Goal: Information Seeking & Learning: Learn about a topic

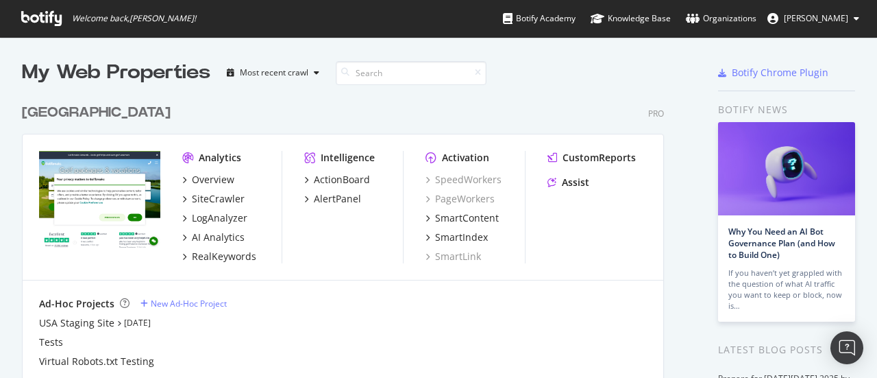
scroll to position [343, 0]
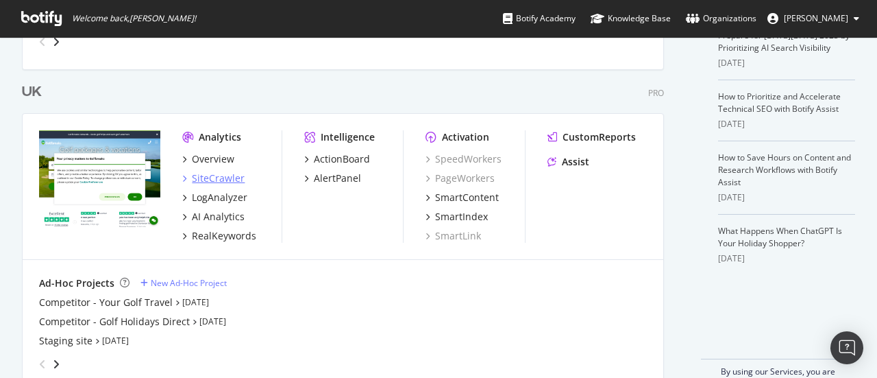
click at [223, 172] on div "SiteCrawler" at bounding box center [218, 178] width 53 height 14
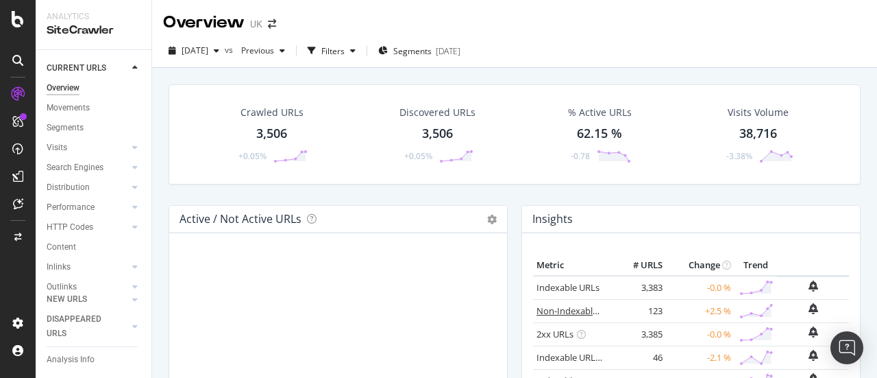
scroll to position [69, 0]
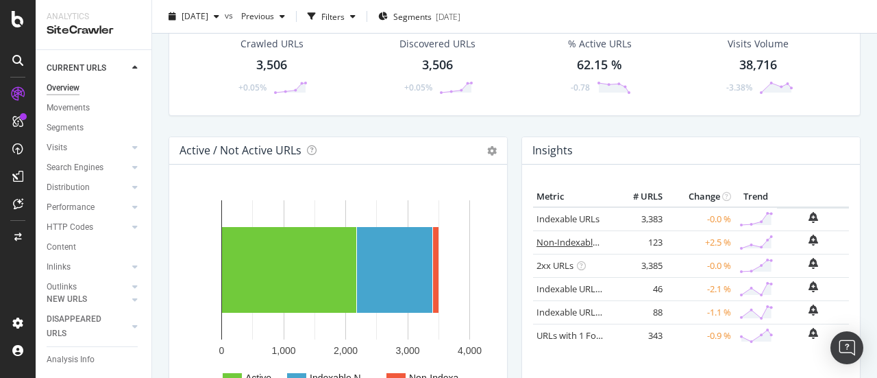
click at [566, 244] on link "Non-Indexable URLs" at bounding box center [579, 242] width 84 height 12
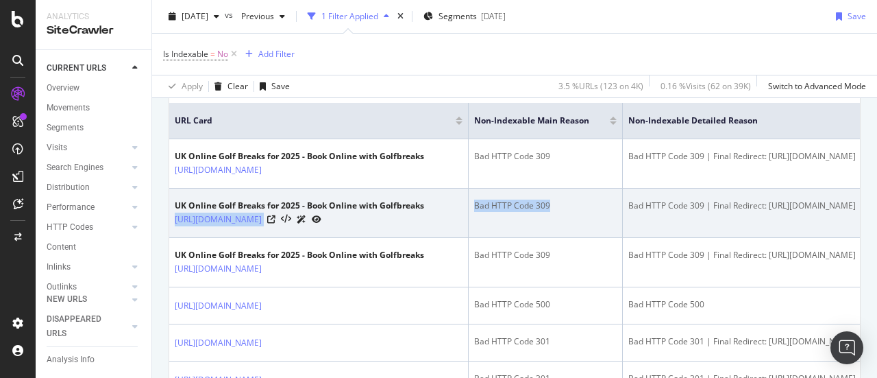
drag, startPoint x: 599, startPoint y: 213, endPoint x: 526, endPoint y: 215, distance: 73.4
click at [510, 222] on tr "UK Online Golf Breaks for 2025 - Book Online with Golfbreaks [URL][DOMAIN_NAME]…" at bounding box center [548, 213] width 759 height 49
click at [533, 212] on div "Bad HTTP Code 309" at bounding box center [545, 205] width 143 height 12
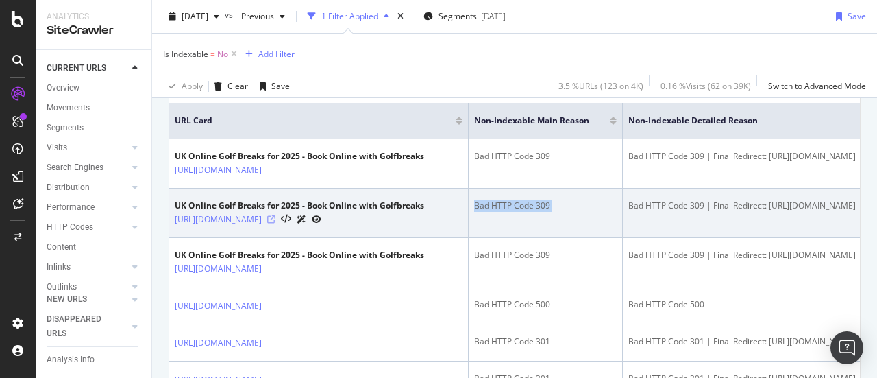
click at [276, 223] on icon at bounding box center [271, 219] width 8 height 8
